Goal: Task Accomplishment & Management: Complete application form

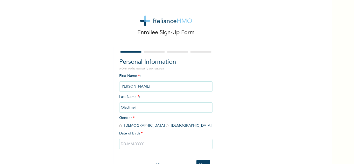
click at [93, 114] on div "Enrollee Sign-Up Form Personal Information NOTE: Fields marked (*) are required…" at bounding box center [166, 89] width 332 height 179
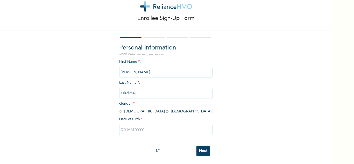
scroll to position [18, 0]
click at [119, 109] on input "radio" at bounding box center [120, 111] width 3 height 5
radio input "true"
click at [139, 125] on input "text" at bounding box center [165, 130] width 93 height 10
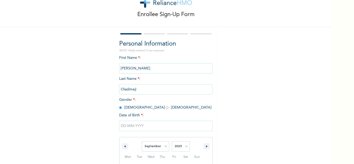
scroll to position [72, 0]
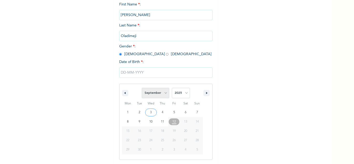
click at [163, 92] on select "January February March April May June July August September October November De…" at bounding box center [156, 93] width 28 height 10
click at [142, 88] on select "January February March April May June July August September October November De…" at bounding box center [156, 93] width 28 height 10
select select "8"
click at [184, 91] on select "2025 2024 2023 2022 2021 2020 2019 2018 2017 2016 2015 2014 2013 2012 2011 2010…" at bounding box center [181, 93] width 18 height 10
select select "1998"
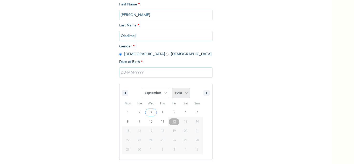
click at [172, 88] on select "2025 2024 2023 2022 2021 2020 2019 2018 2017 2016 2015 2014 2013 2012 2011 2010…" at bounding box center [181, 93] width 18 height 10
click at [164, 93] on select "January February March April May June July August September October November De…" at bounding box center [156, 93] width 28 height 10
select select "11"
click at [142, 88] on select "January February March April May June July August September October November De…" at bounding box center [156, 93] width 28 height 10
type input "[DATE]"
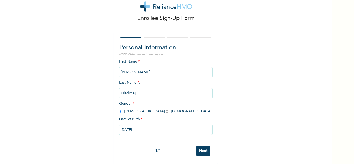
scroll to position [18, 0]
click at [202, 146] on input "Next" at bounding box center [203, 151] width 13 height 11
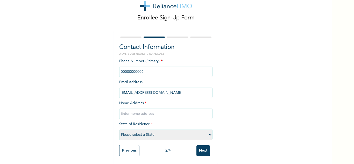
click at [150, 67] on input "phone" at bounding box center [165, 72] width 93 height 10
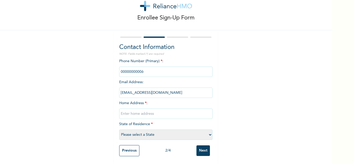
click at [134, 69] on input "phone" at bounding box center [165, 72] width 93 height 10
click at [142, 69] on input "phone" at bounding box center [165, 72] width 93 height 10
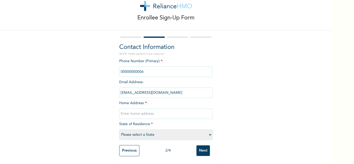
click at [142, 69] on input "phone" at bounding box center [165, 72] width 93 height 10
click at [141, 113] on input "text" at bounding box center [165, 114] width 93 height 10
type input "[EMAIL_ADDRESS][DOMAIN_NAME]"
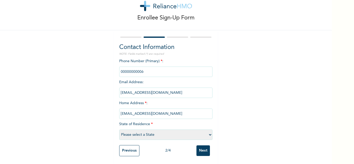
click at [147, 132] on select "Please select a State [PERSON_NAME] (FCT) [PERSON_NAME] Ibom [GEOGRAPHIC_DATA] …" at bounding box center [165, 135] width 93 height 10
select select "25"
click at [119, 130] on select "Please select a State [PERSON_NAME] (FCT) [PERSON_NAME] Ibom [GEOGRAPHIC_DATA] …" at bounding box center [165, 135] width 93 height 10
click at [199, 149] on input "Next" at bounding box center [203, 151] width 13 height 11
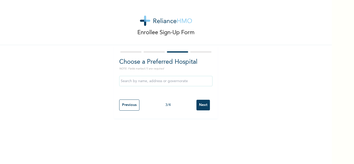
scroll to position [0, 0]
click at [168, 84] on input "text" at bounding box center [165, 81] width 93 height 10
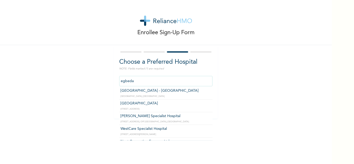
scroll to position [41, 0]
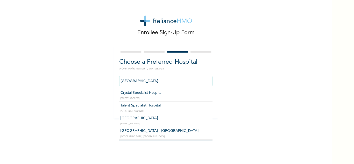
click at [168, 84] on input "[GEOGRAPHIC_DATA]" at bounding box center [165, 81] width 93 height 10
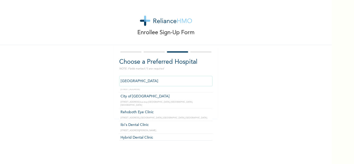
scroll to position [272, 0]
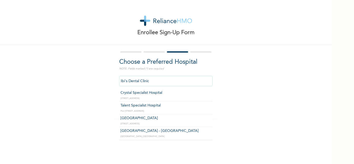
click at [169, 78] on input "Ibi's Dental Clinic" at bounding box center [165, 81] width 93 height 10
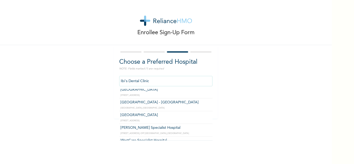
type input "[GEOGRAPHIC_DATA]"
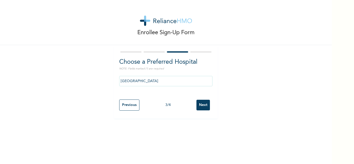
click at [203, 103] on input "Next" at bounding box center [203, 105] width 13 height 11
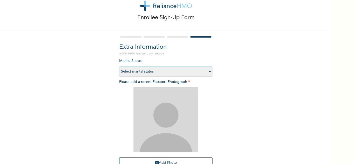
scroll to position [15, 0]
click at [186, 70] on select "Select marital status [DEMOGRAPHIC_DATA] Married [DEMOGRAPHIC_DATA] Widow/[DEMO…" at bounding box center [165, 72] width 93 height 10
select select "1"
click at [119, 67] on select "Select marital status [DEMOGRAPHIC_DATA] Married [DEMOGRAPHIC_DATA] Widow/[DEMO…" at bounding box center [165, 72] width 93 height 10
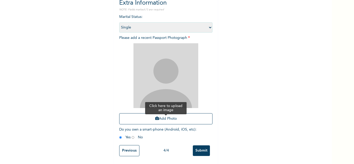
click at [172, 119] on button "Add Photo" at bounding box center [165, 118] width 93 height 11
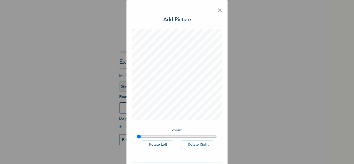
scroll to position [17, 0]
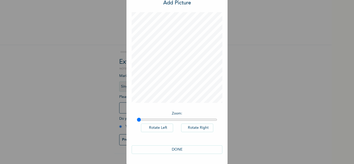
click at [182, 151] on button "DONE" at bounding box center [177, 150] width 91 height 9
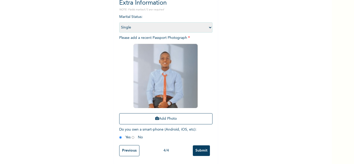
scroll to position [63, 0]
click at [195, 147] on input "Submit" at bounding box center [201, 151] width 17 height 11
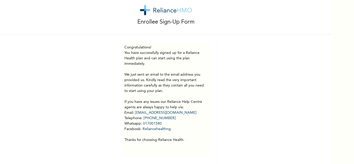
scroll to position [15, 0]
